Goal: Task Accomplishment & Management: Complete application form

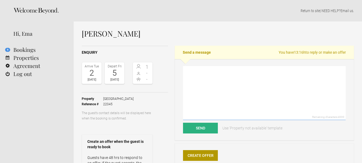
click at [222, 75] on textarea at bounding box center [264, 93] width 163 height 54
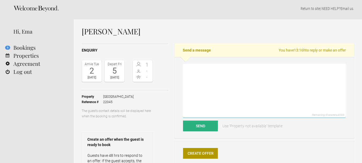
scroll to position [1, 0]
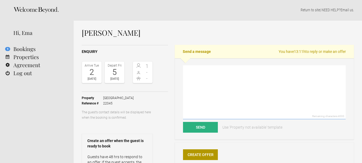
click at [193, 72] on textarea at bounding box center [264, 92] width 163 height 54
paste textarea "Dear Thank you for choosing Pensão Favorita. For the dates that you required we…"
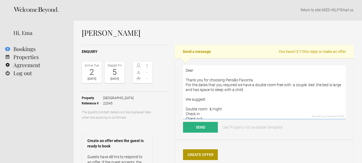
click at [210, 70] on textarea "Dear Thank you for choosing Pensão Favorita. For the dates that you required we…" at bounding box center [264, 92] width 163 height 54
click at [274, 84] on textarea "Dear [PERSON_NAME], Thank you for choosing Pensão Favorita. For the dates that …" at bounding box center [264, 92] width 163 height 54
click at [278, 89] on textarea "Dear [PERSON_NAME], Thank you for choosing Pensão Favorita. For the dates that …" at bounding box center [264, 92] width 163 height 54
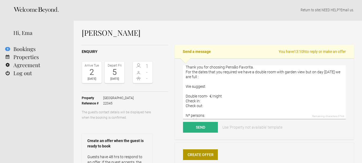
scroll to position [13, 0]
click at [207, 95] on textarea "Dear [PERSON_NAME], Thank you for choosing Pensão Favorita. For the dates that …" at bounding box center [264, 92] width 163 height 54
click at [238, 94] on textarea "Dear [PERSON_NAME], Thank you for choosing Pensão Favorita. For the dates that …" at bounding box center [264, 92] width 163 height 54
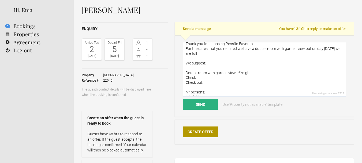
scroll to position [15, 0]
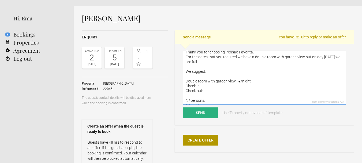
click at [242, 56] on textarea "Dear [PERSON_NAME], Thank you for choosing Pensão Favorita. For the dates that …" at bounding box center [264, 78] width 163 height 54
click at [269, 62] on textarea "Dear [PERSON_NAME], Thank you for choosing Pensão Favorita. For the dates that …" at bounding box center [264, 78] width 163 height 54
click at [205, 61] on textarea "Dear [PERSON_NAME], Thank you for choosing Pensão Favorita. For the dates that …" at bounding box center [264, 78] width 163 height 54
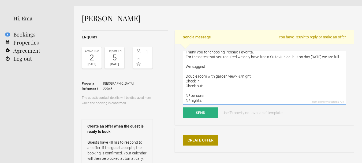
click at [239, 81] on textarea "Dear [PERSON_NAME], Thank you for choosing Pensão Favorita. For the dates that …" at bounding box center [264, 78] width 163 height 54
click at [236, 80] on textarea "Dear [PERSON_NAME], Thank you for choosing Pensão Favorita. For the dates that …" at bounding box center [264, 78] width 163 height 54
click at [203, 87] on textarea "Dear [PERSON_NAME], Thank you for choosing Pensão Favorita. For the dates that …" at bounding box center [264, 78] width 163 height 54
click at [205, 91] on textarea "Dear [PERSON_NAME], Thank you for choosing Pensão Favorita. For the dates that …" at bounding box center [264, 78] width 163 height 54
click at [211, 101] on textarea "Dear [PERSON_NAME], Thank you for choosing Pensão Favorita. For the dates that …" at bounding box center [264, 78] width 163 height 54
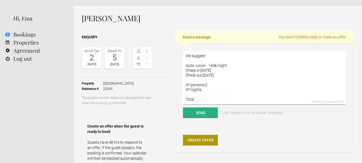
scroll to position [38, 0]
click at [208, 80] on textarea "Dear [PERSON_NAME], Thank you for choosing Pensão Favorita. For the dates that …" at bounding box center [264, 78] width 163 height 54
click at [200, 90] on textarea "Dear [PERSON_NAME], Thank you for choosing Pensão Favorita. For the dates that …" at bounding box center [264, 78] width 163 height 54
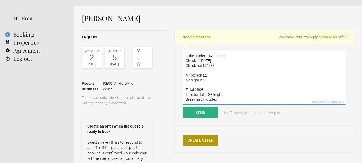
scroll to position [48, 0]
type textarea "Dear [PERSON_NAME], Thank you for choosing Pensão Favorita. For the dates that …"
click at [117, 55] on div "5" at bounding box center [114, 58] width 17 height 8
click at [203, 113] on button "Send" at bounding box center [200, 112] width 35 height 11
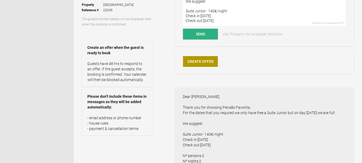
scroll to position [97, 0]
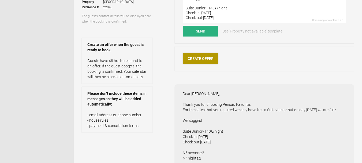
click at [203, 57] on link "Create Offer" at bounding box center [200, 58] width 35 height 11
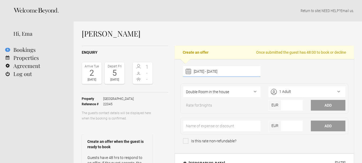
click at [245, 70] on div "[DATE] - [DATE] [DATE] Feb Mar Apr May Jun [DATE] Aug Sep Oct Nov Dec Clear" at bounding box center [221, 71] width 77 height 11
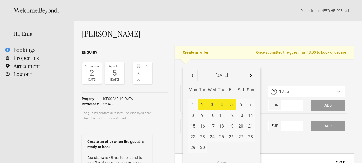
click at [222, 104] on div "4" at bounding box center [222, 104] width 10 height 11
type input "[DATE]"
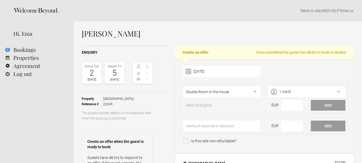
click at [314, 69] on div "04 September 2025 September 2025 Jan Feb Mar Apr May Jun Jul Aug Sep Oct Nov De…" at bounding box center [264, 72] width 171 height 13
click at [255, 91] on select"] "Double Room in the house Family Suite Junior Suite Double Room with patio Junio…" at bounding box center [221, 91] width 77 height 11
select select"] "378"
click at [183, 86] on select"] "Double Room in the house Family Suite Junior Suite Double Room with patio Junio…" at bounding box center [221, 91] width 77 height 11
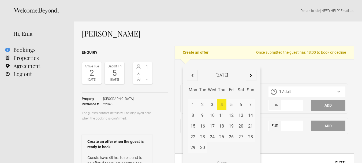
click at [232, 73] on div "04 September 2025 September 2025 Jan Feb Mar Apr May Jun Jul Aug Sep Oct Nov De…" at bounding box center [221, 71] width 77 height 11
click at [203, 104] on div "2" at bounding box center [203, 104] width 10 height 11
type input "02 September 2025 - 04 September 2025"
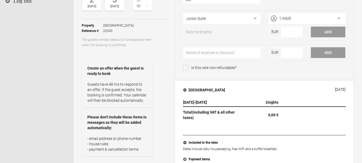
scroll to position [61, 0]
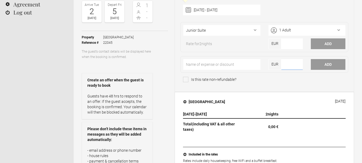
click at [296, 62] on input"] "number" at bounding box center [292, 64] width 22 height 11
type input"] "280"
click at [332, 64] on button "Add" at bounding box center [328, 64] width 35 height 11
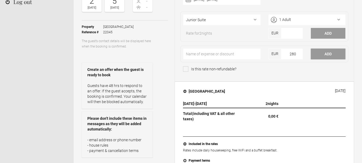
scroll to position [69, 0]
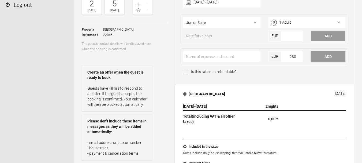
click at [331, 55] on button "Add" at bounding box center [328, 56] width 35 height 11
click at [290, 31] on input"] "number" at bounding box center [292, 36] width 22 height 11
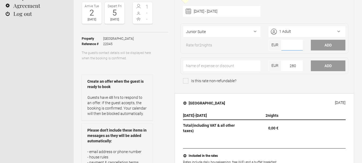
scroll to position [56, 0]
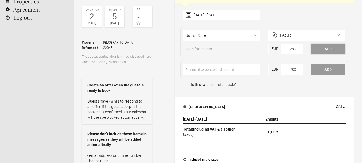
type input"] "280"
click at [335, 50] on button "Add" at bounding box center [328, 48] width 35 height 11
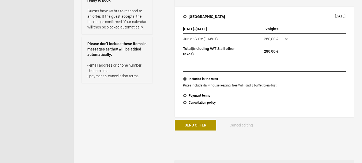
scroll to position [162, 0]
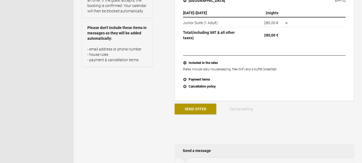
click at [183, 109] on button "Send Offer" at bounding box center [196, 108] width 42 height 11
